Goal: Find contact information: Find contact information

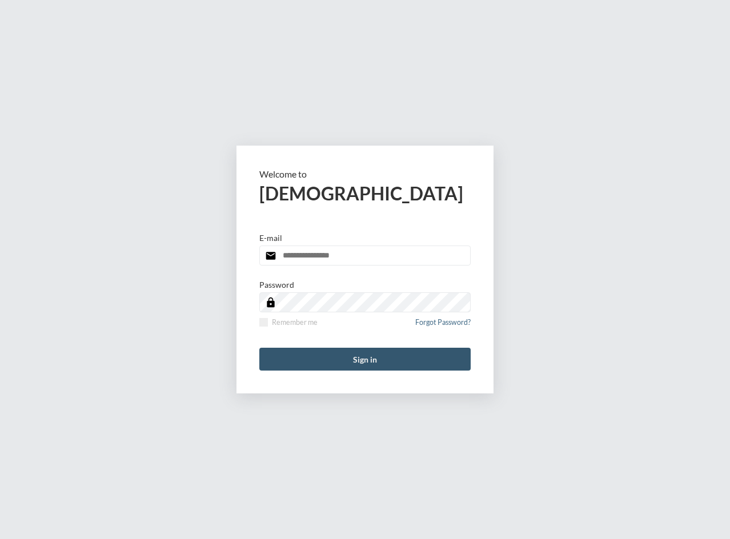
type input "**********"
click at [381, 363] on button "Sign in" at bounding box center [364, 359] width 211 height 23
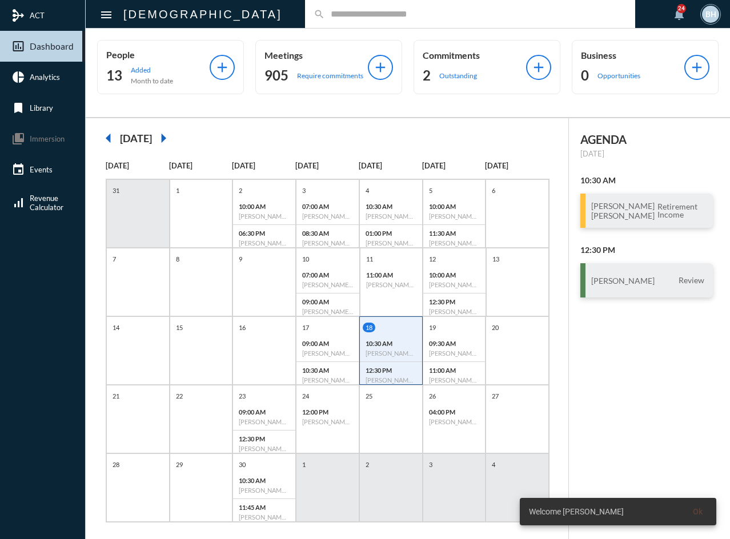
click at [375, 7] on div "search" at bounding box center [470, 14] width 330 height 28
click at [367, 18] on input "text" at bounding box center [476, 14] width 302 height 10
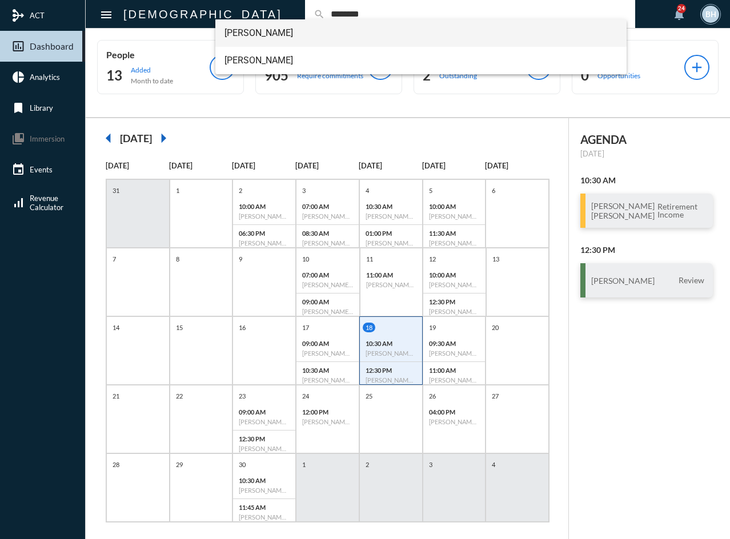
type input "********"
click at [266, 32] on span "[PERSON_NAME]" at bounding box center [422, 32] width 394 height 27
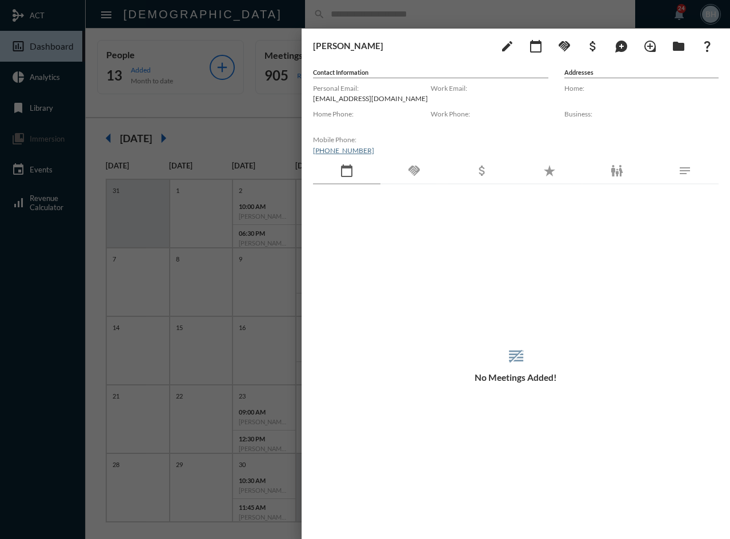
click at [513, 291] on div "reorder No Meetings Added!" at bounding box center [516, 364] width 406 height 315
drag, startPoint x: 395, startPoint y: 97, endPoint x: 322, endPoint y: 99, distance: 73.7
click at [322, 99] on p "[EMAIL_ADDRESS][DOMAIN_NAME]" at bounding box center [372, 98] width 118 height 9
click at [437, 115] on label "Work Phone:" at bounding box center [490, 114] width 118 height 9
drag, startPoint x: 400, startPoint y: 98, endPoint x: 303, endPoint y: 103, distance: 97.3
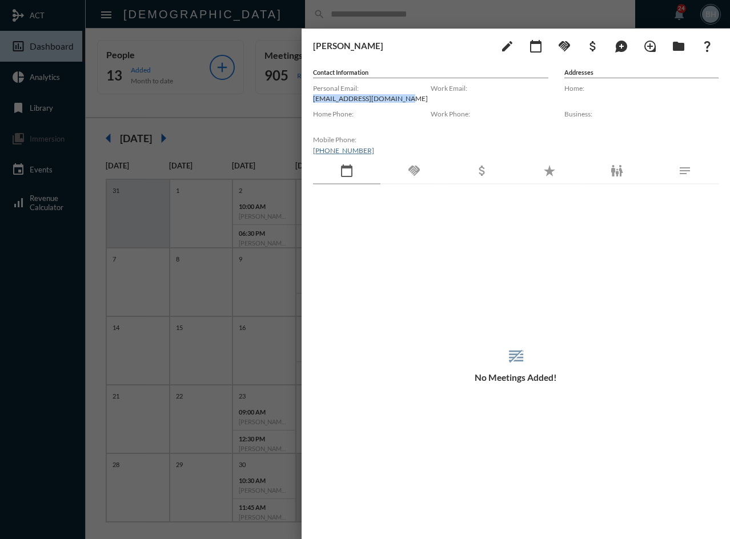
click at [303, 103] on div "[PERSON_NAME] edit calendar_today handshake attach_money maps_ugc loupe folder …" at bounding box center [516, 281] width 429 height 505
copy p "[EMAIL_ADDRESS][DOMAIN_NAME]"
